Goal: Task Accomplishment & Management: Complete application form

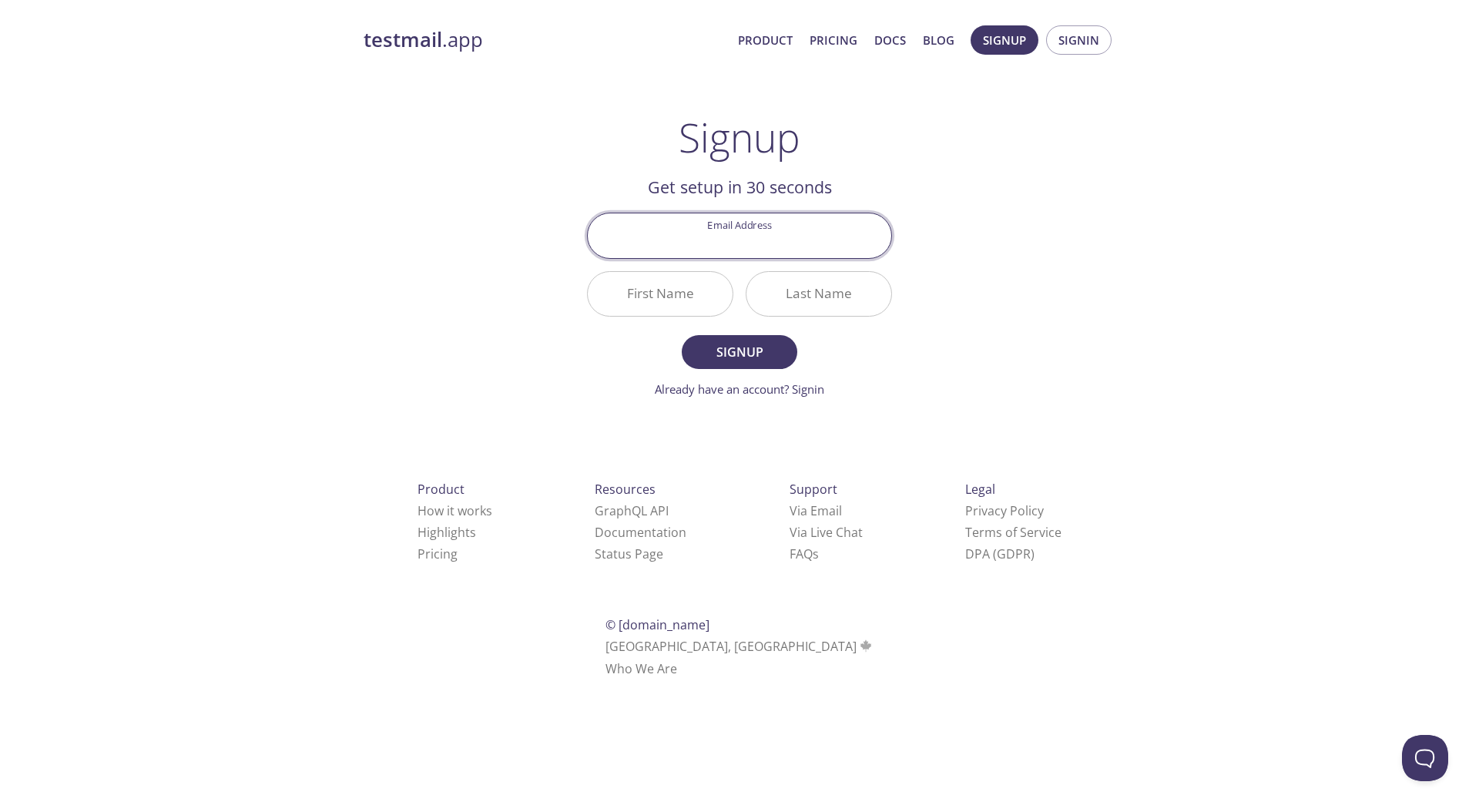
click at [728, 216] on input "Email Address" at bounding box center [740, 235] width 304 height 44
type input "[EMAIL_ADDRESS][DOMAIN_NAME]"
click at [681, 299] on input "First Name" at bounding box center [661, 293] width 145 height 44
type input "[PERSON_NAME]"
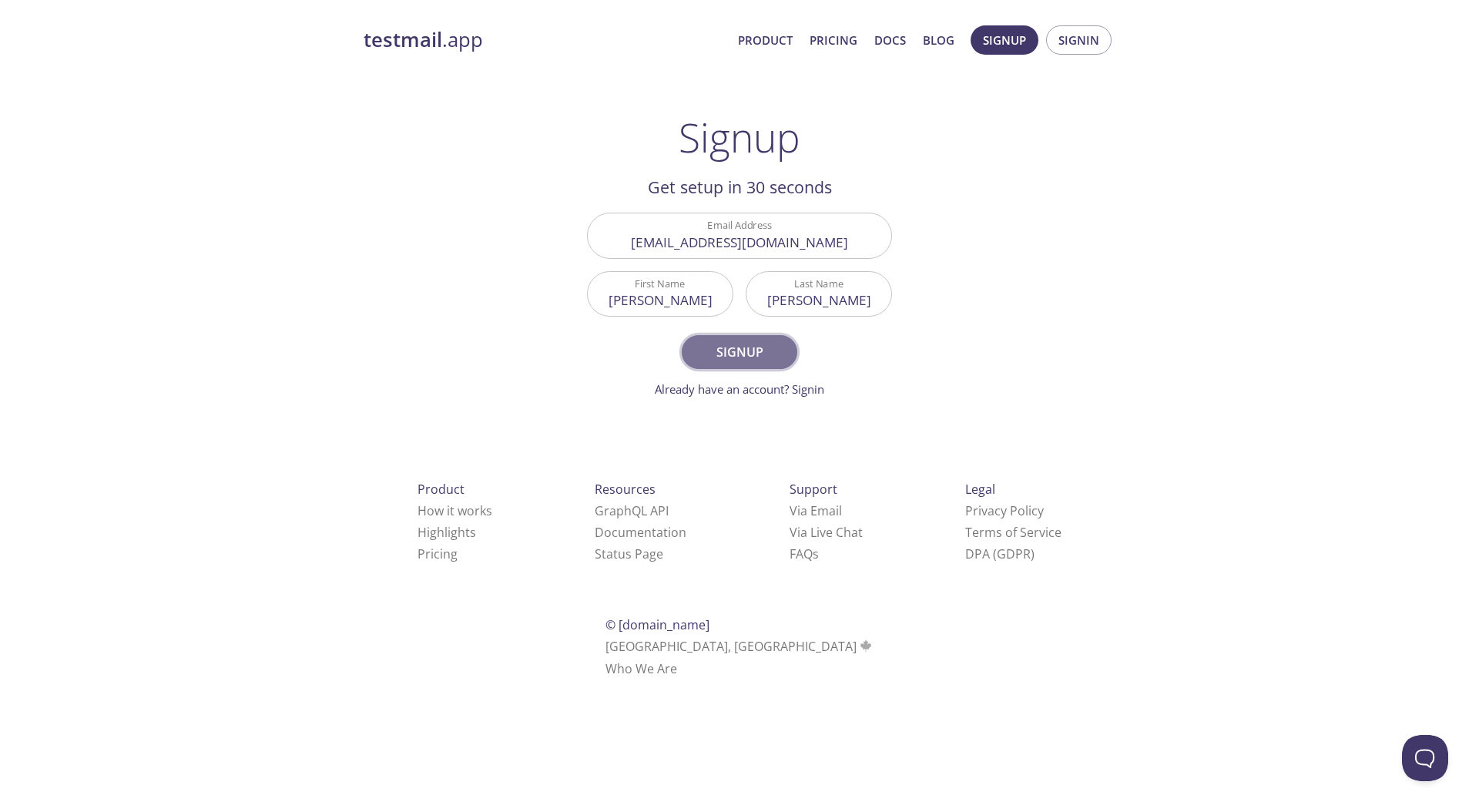
click at [719, 360] on span "Signup" at bounding box center [739, 352] width 81 height 22
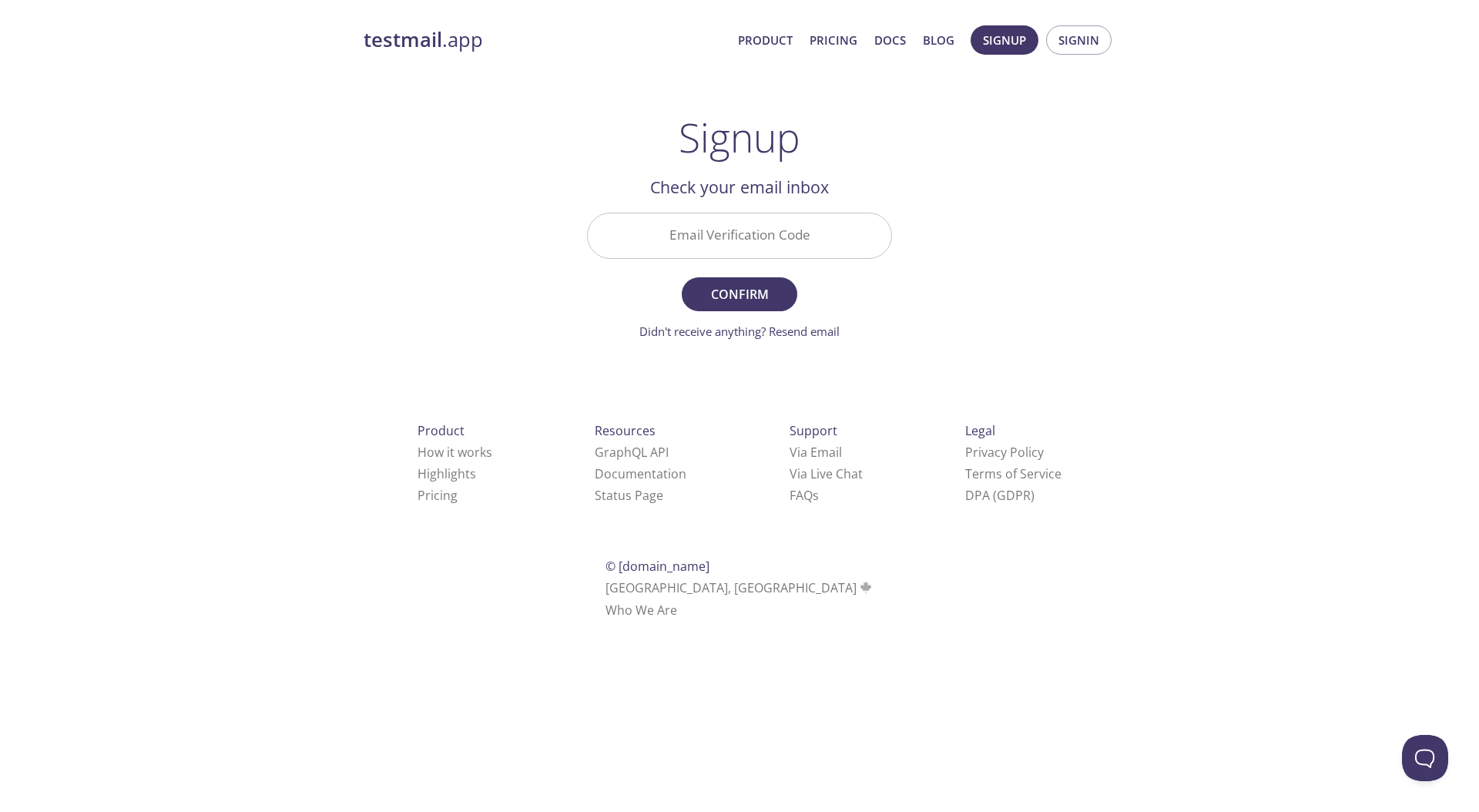
click at [650, 255] on input "Email Verification Code" at bounding box center [740, 235] width 304 height 44
paste input "39WWDQY"
type input "39WWDQY"
click at [754, 288] on span "Confirm" at bounding box center [739, 294] width 81 height 22
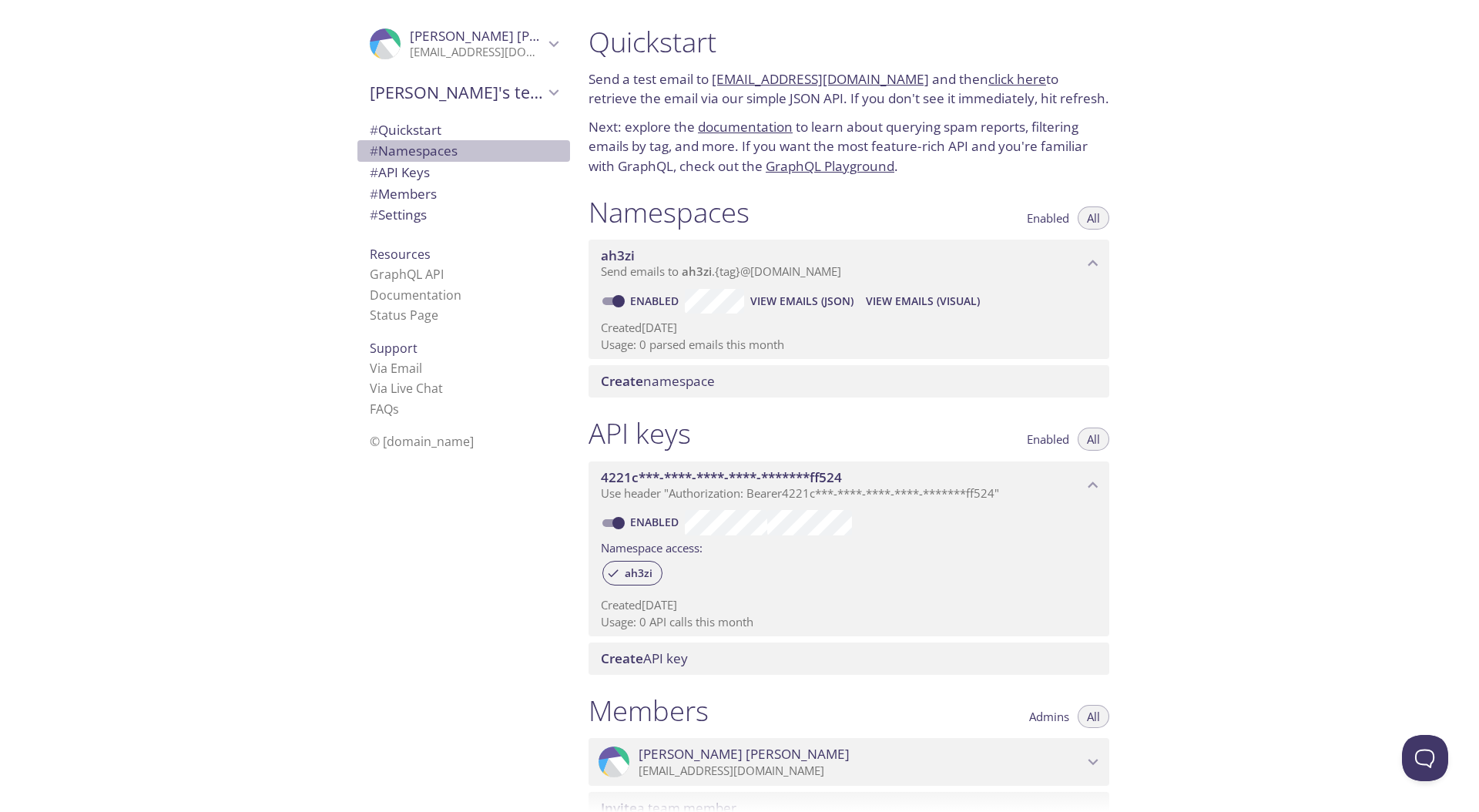
click at [411, 153] on span "# Namespaces" at bounding box center [414, 151] width 88 height 18
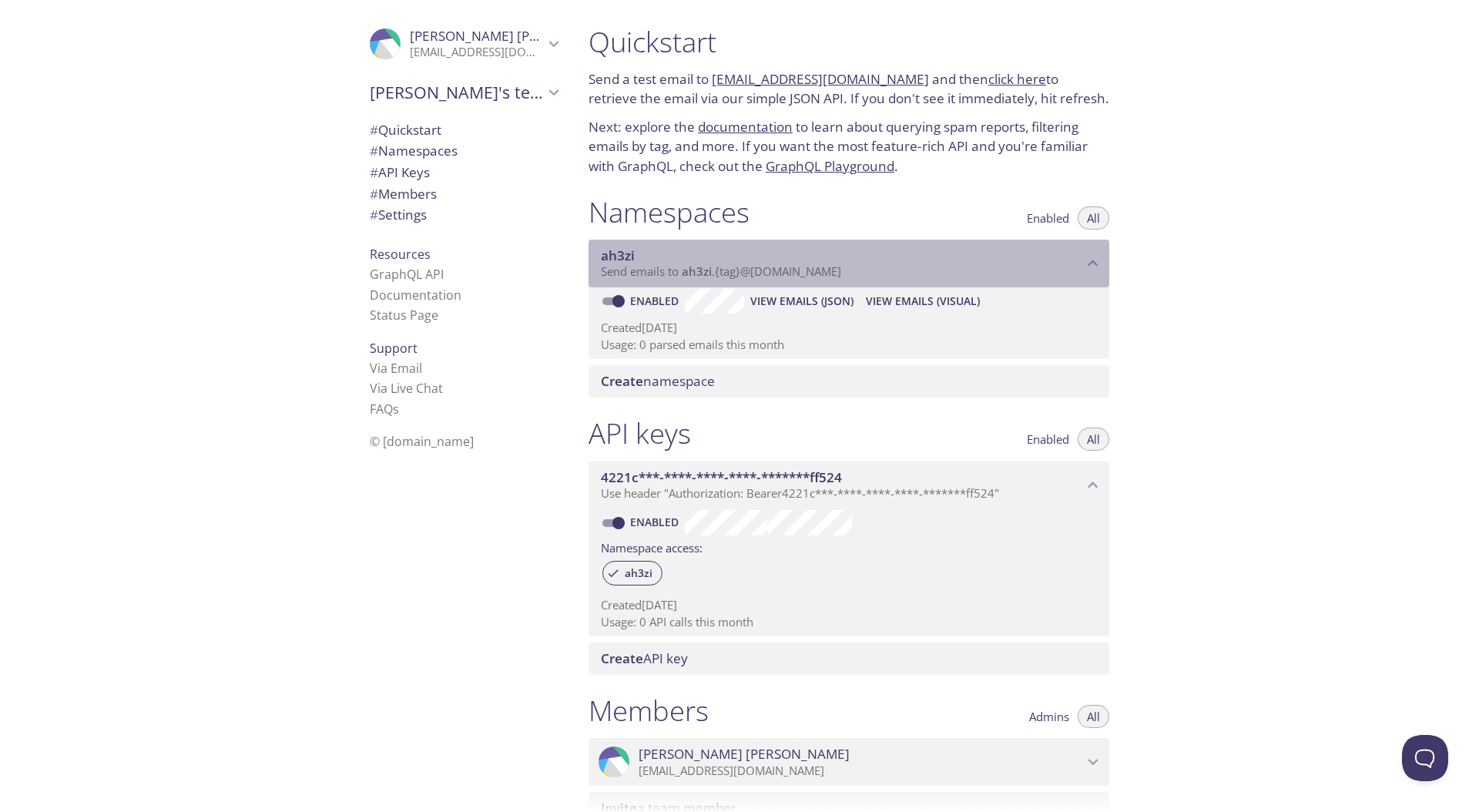
click at [789, 274] on span "Send emails to ah3zi . {tag} @inbox.testmail.app" at bounding box center [721, 272] width 240 height 16
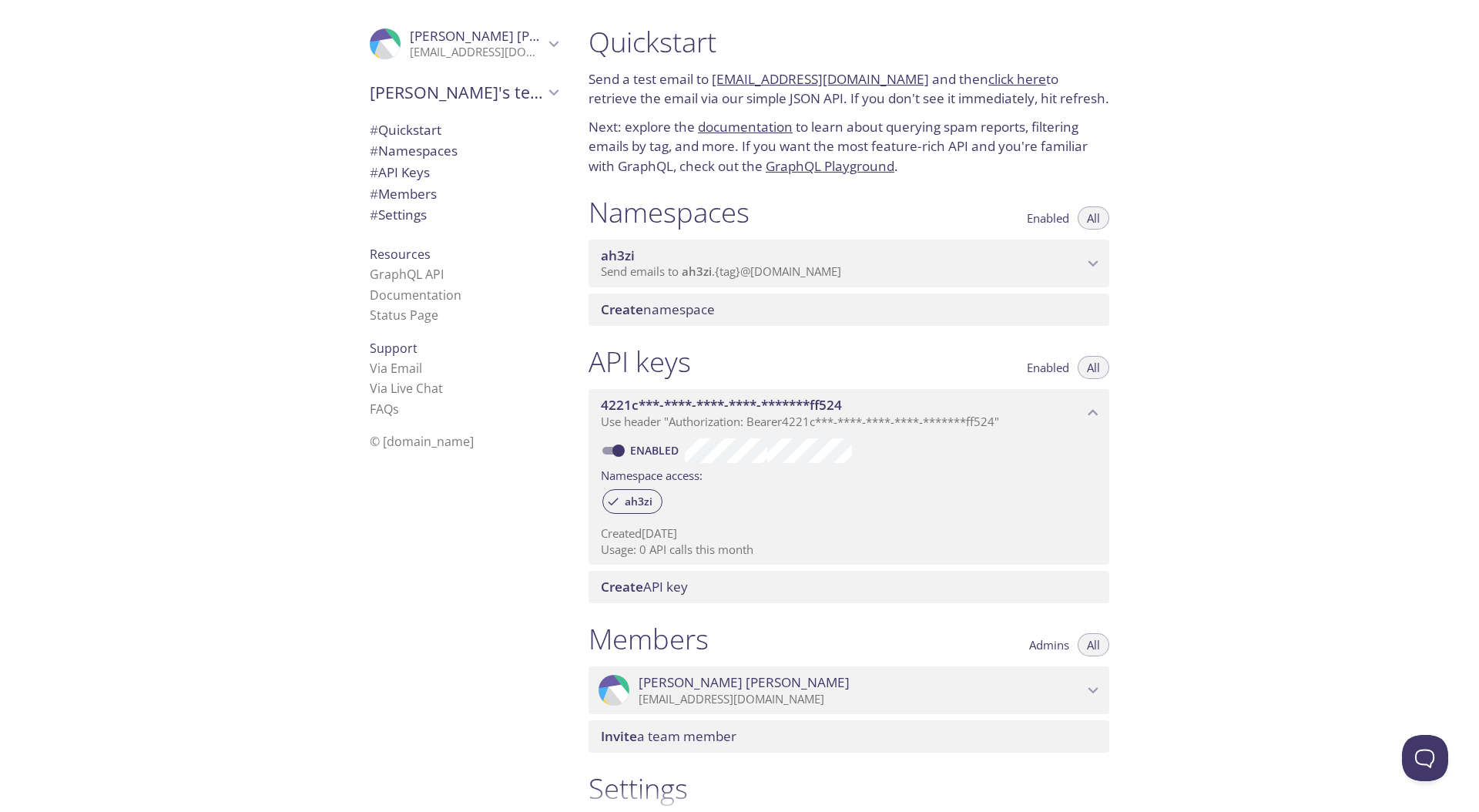
click at [789, 274] on span "Send emails to ah3zi . {tag} @inbox.testmail.app" at bounding box center [721, 272] width 240 height 16
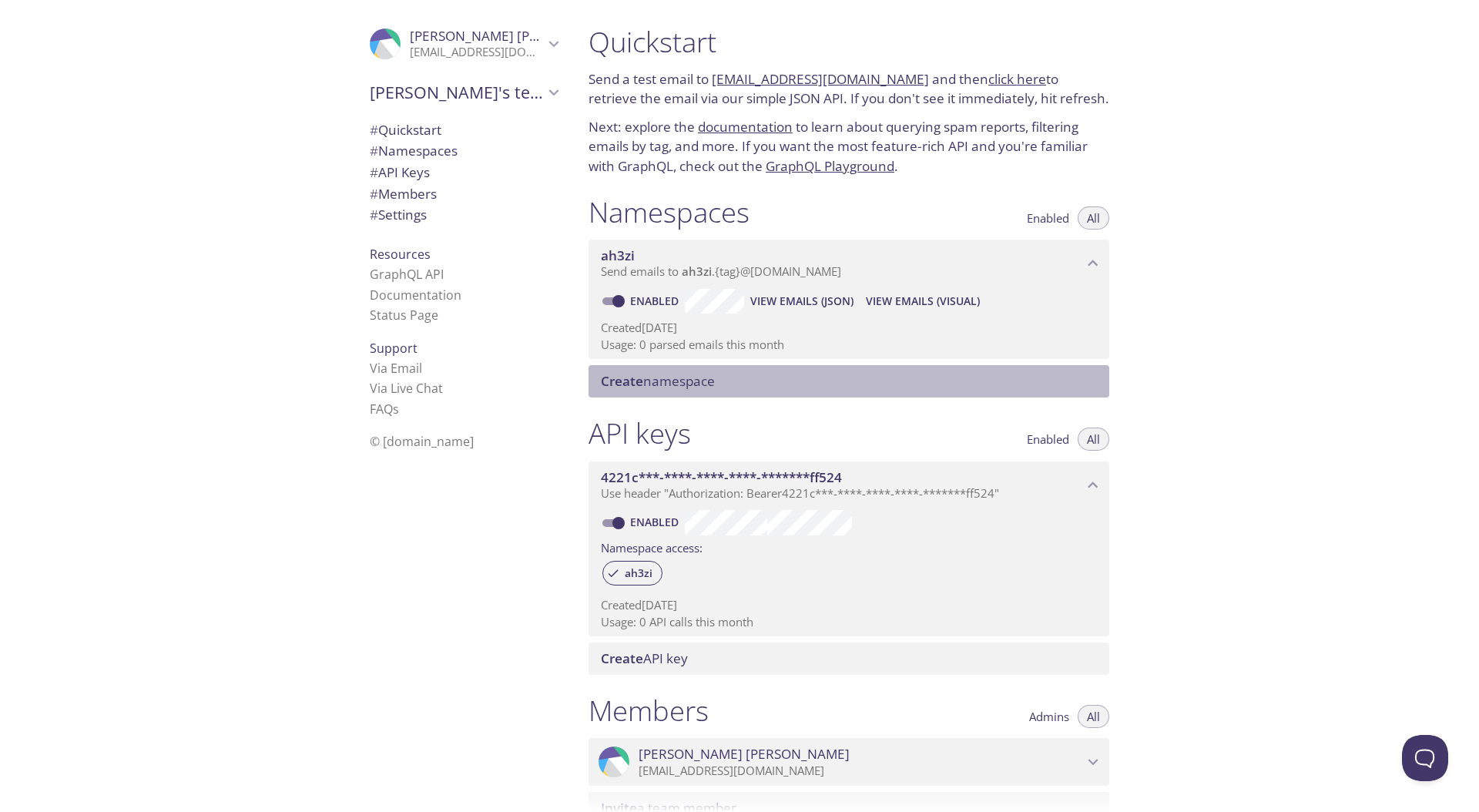
click at [750, 379] on span "Create namespace" at bounding box center [852, 381] width 502 height 17
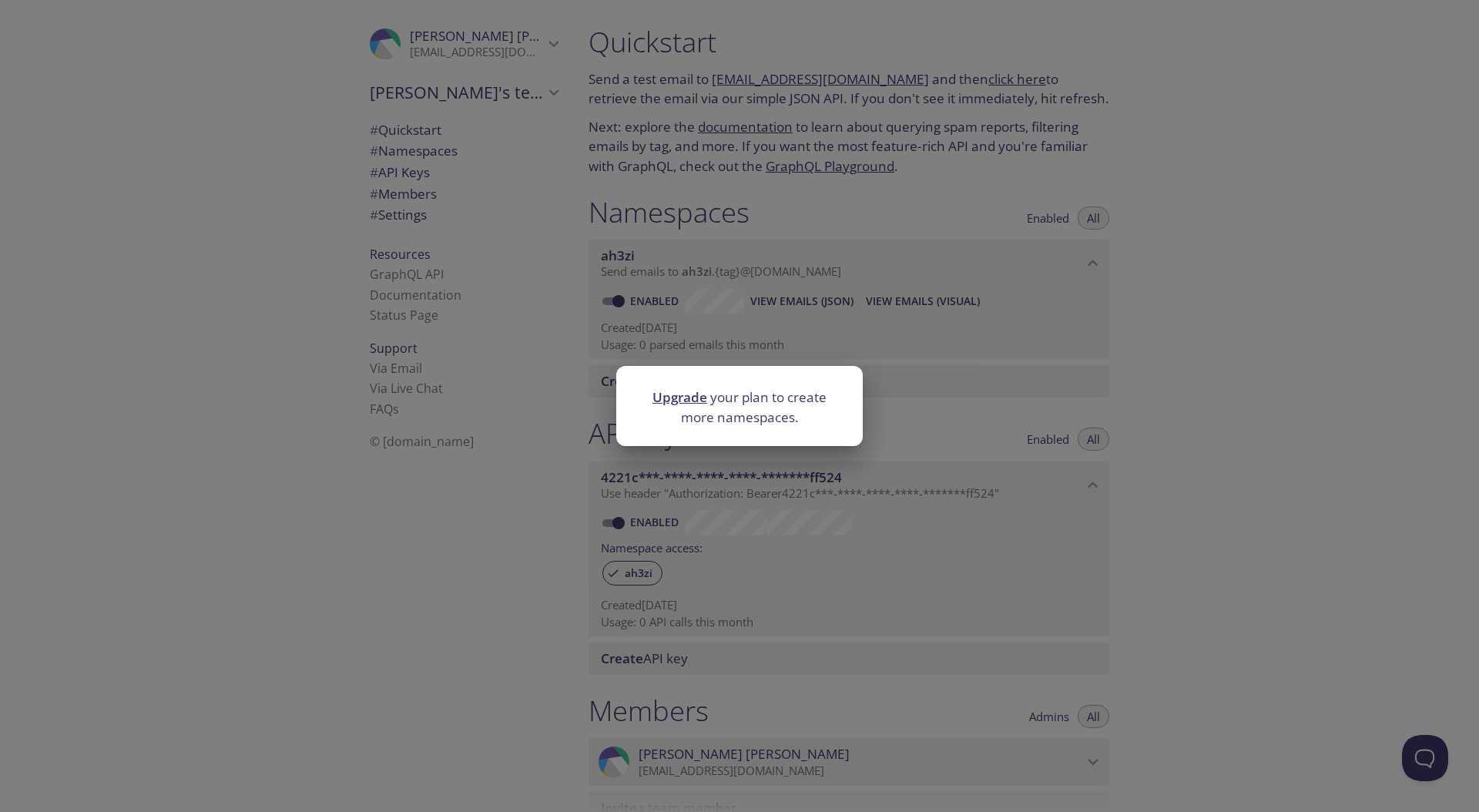
click at [935, 392] on div "Upgrade your plan to create more namespaces." at bounding box center [739, 406] width 1479 height 812
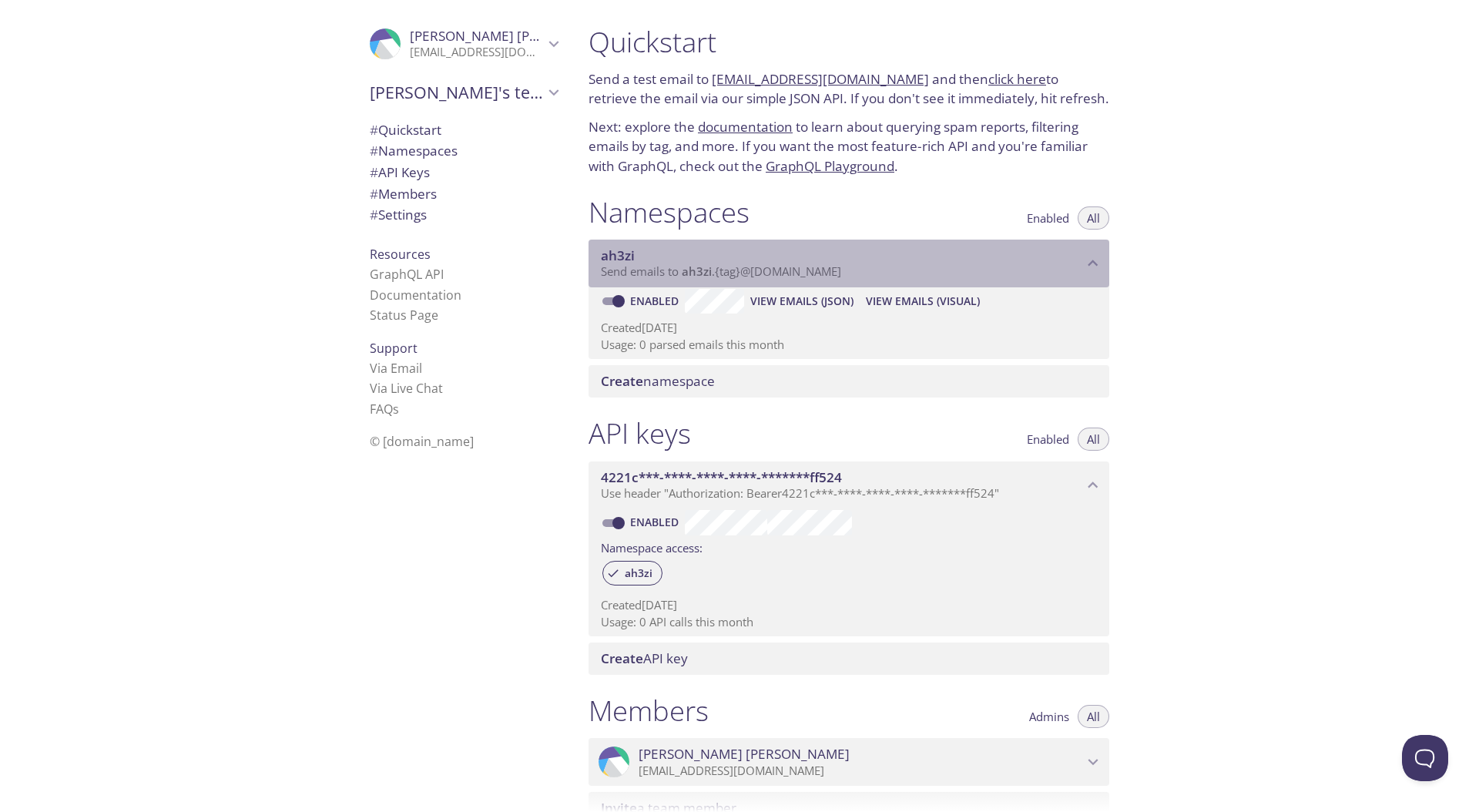
click at [710, 260] on span "ah3zi" at bounding box center [842, 255] width 482 height 17
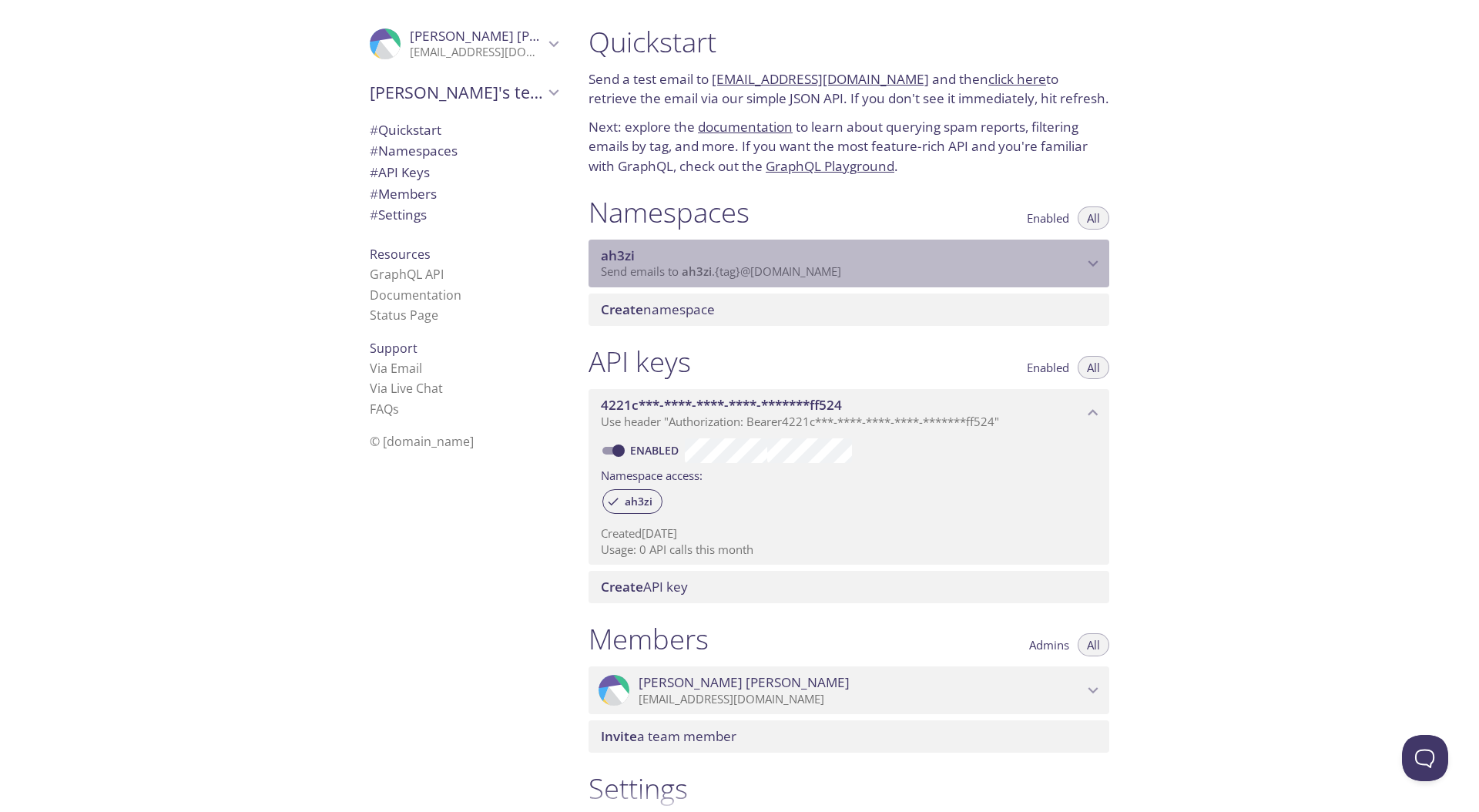
click at [710, 260] on span "ah3zi" at bounding box center [842, 255] width 482 height 17
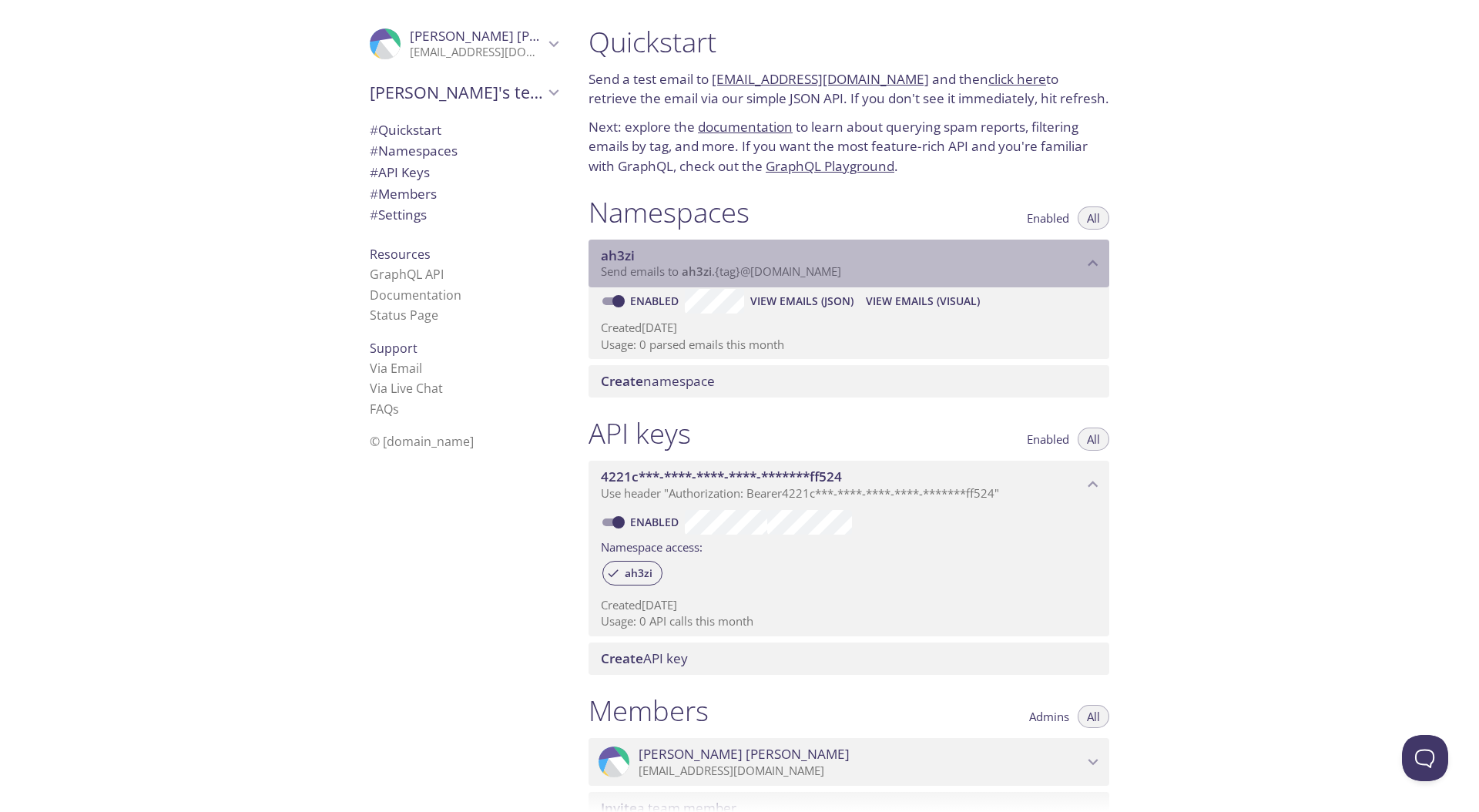
click at [710, 260] on span "ah3zi" at bounding box center [842, 255] width 482 height 17
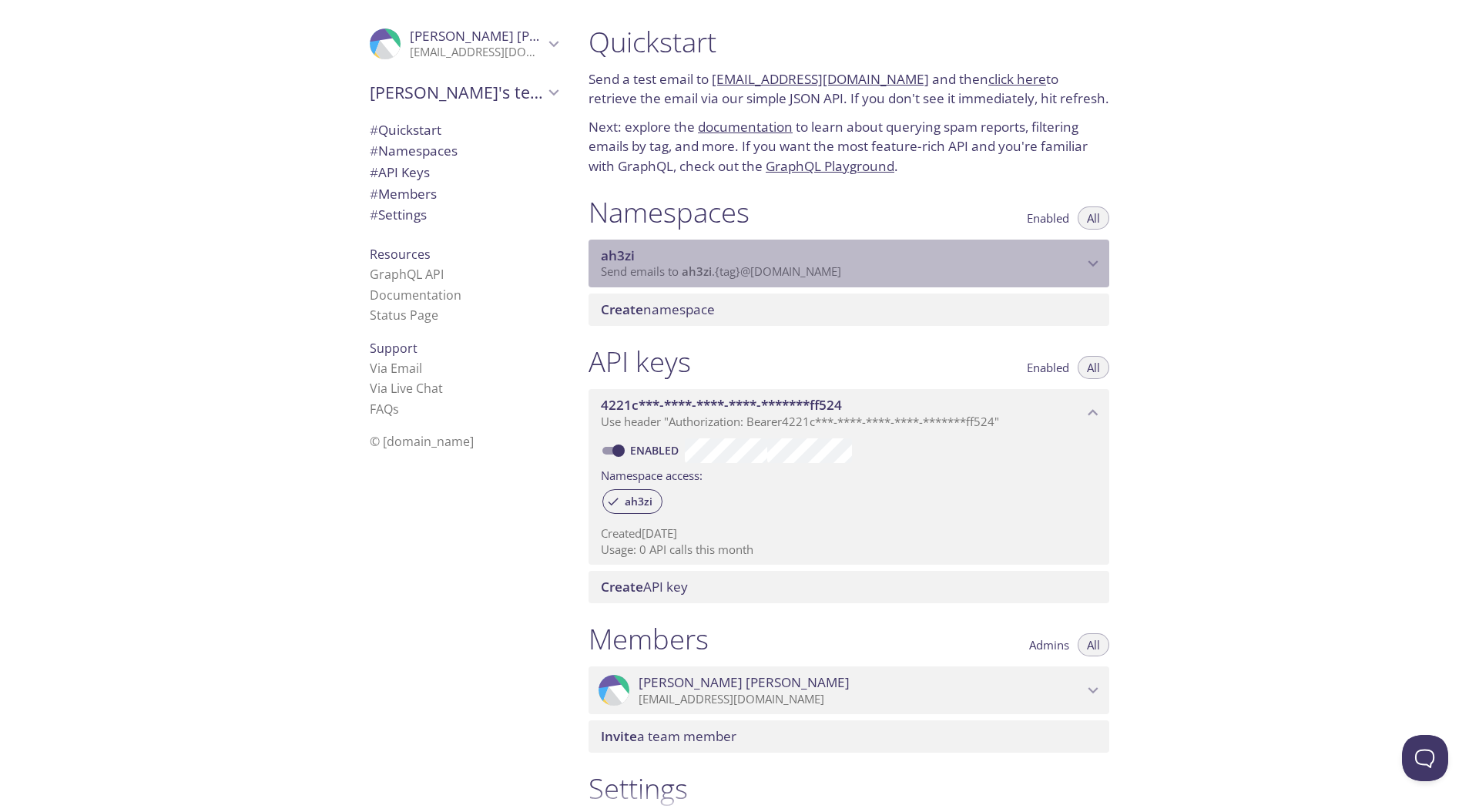
click at [710, 260] on span "ah3zi" at bounding box center [842, 255] width 482 height 17
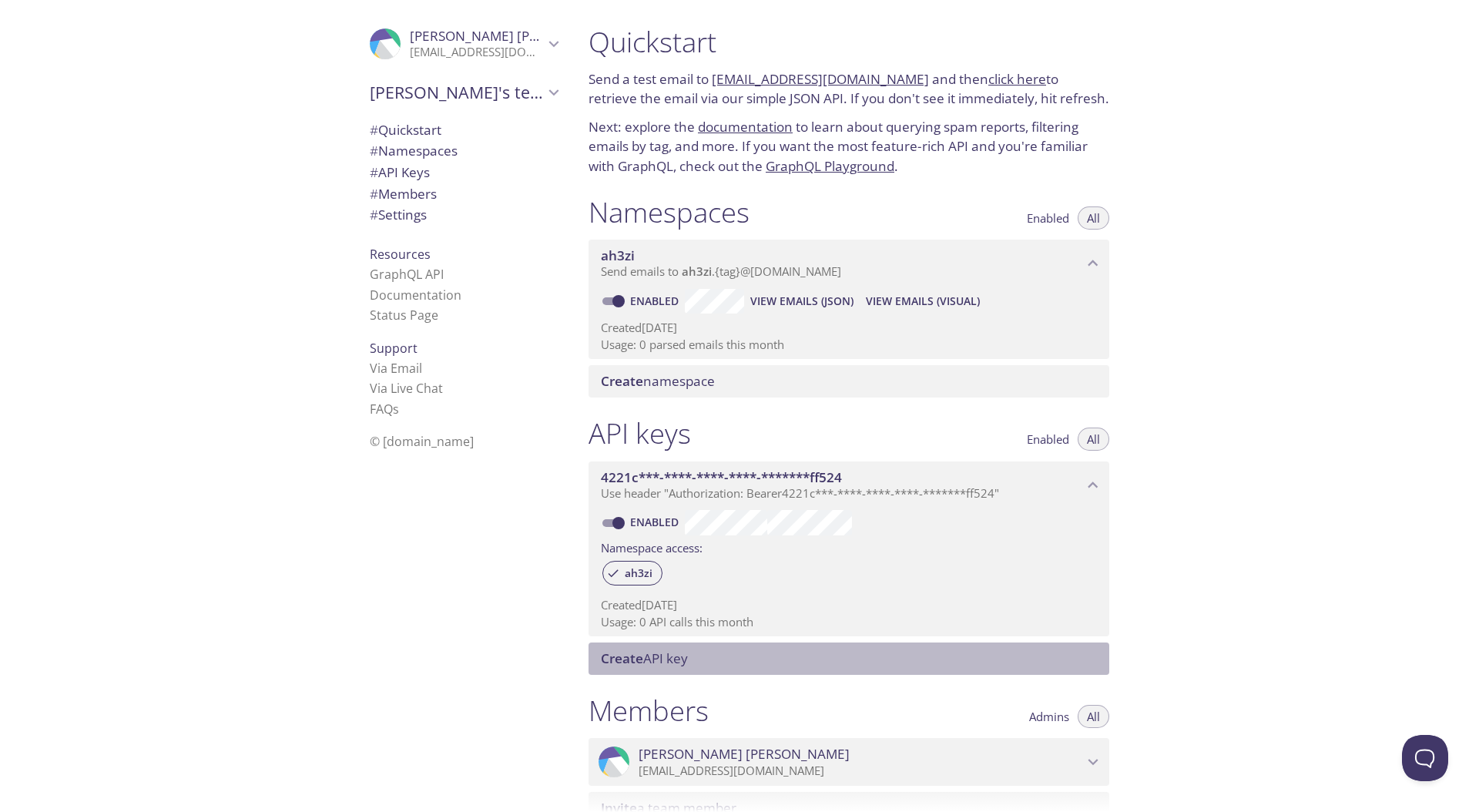
click at [692, 669] on div "Create API key" at bounding box center [848, 658] width 521 height 33
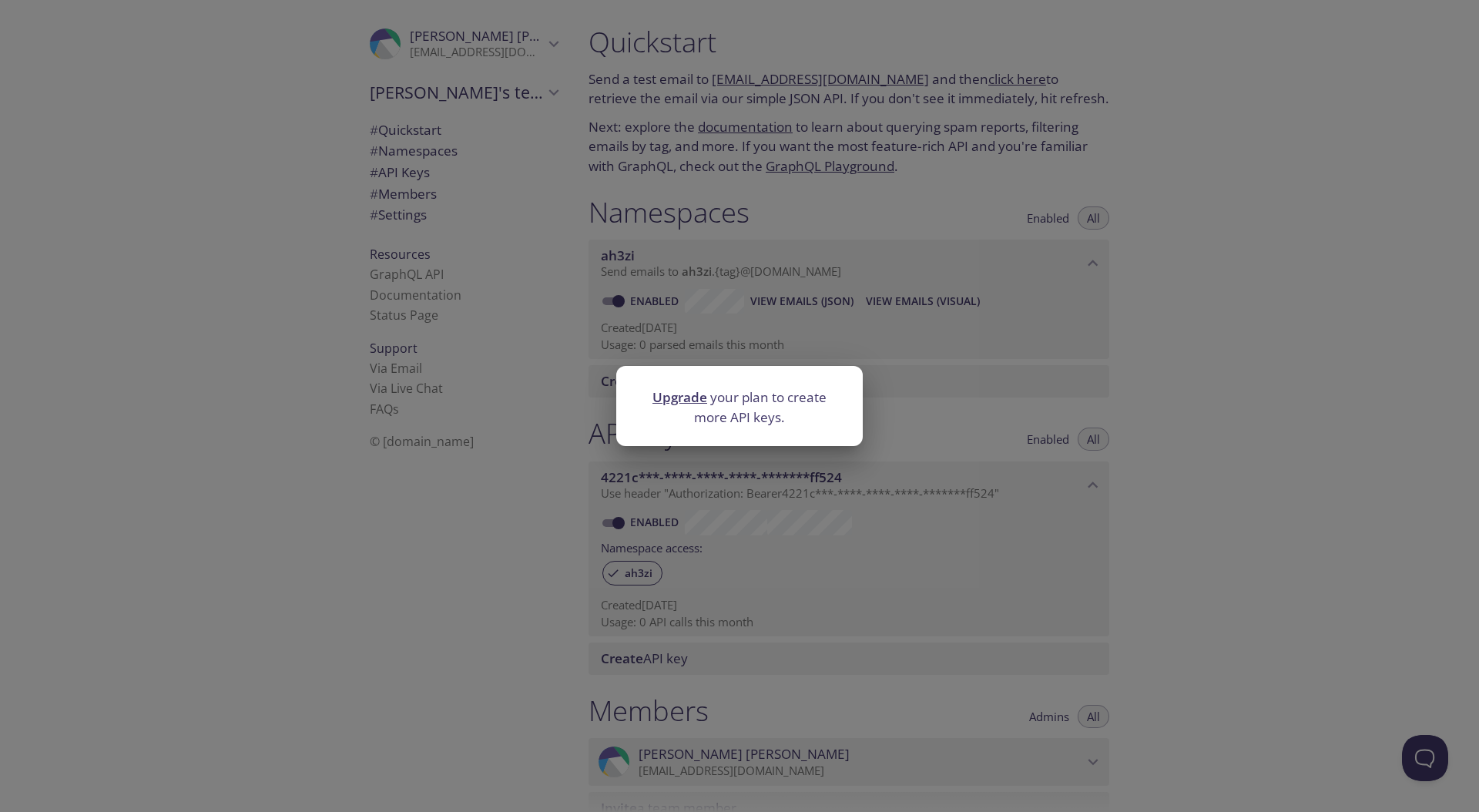
click at [830, 502] on div "Upgrade your plan to create more API keys." at bounding box center [739, 406] width 1479 height 812
